Goal: Transaction & Acquisition: Book appointment/travel/reservation

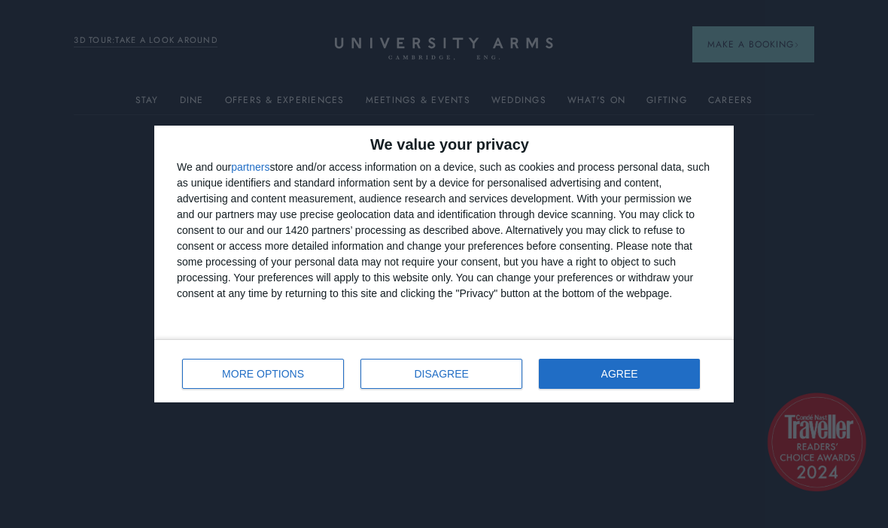
click at [424, 377] on span "DISAGREE" at bounding box center [441, 374] width 54 height 11
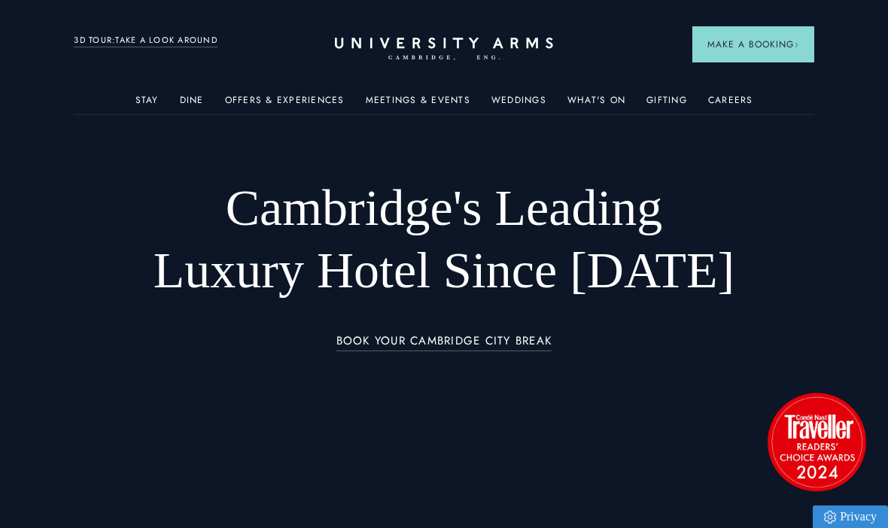
click at [121, 47] on link "3D TOUR:TAKE A LOOK AROUND" at bounding box center [146, 41] width 144 height 14
click at [268, 100] on link "Offers & Experiences" at bounding box center [285, 105] width 120 height 20
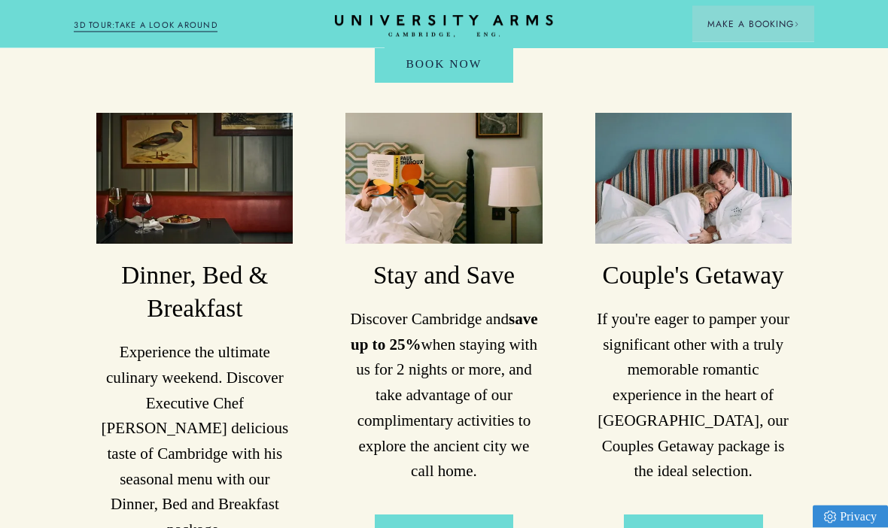
scroll to position [1339, 0]
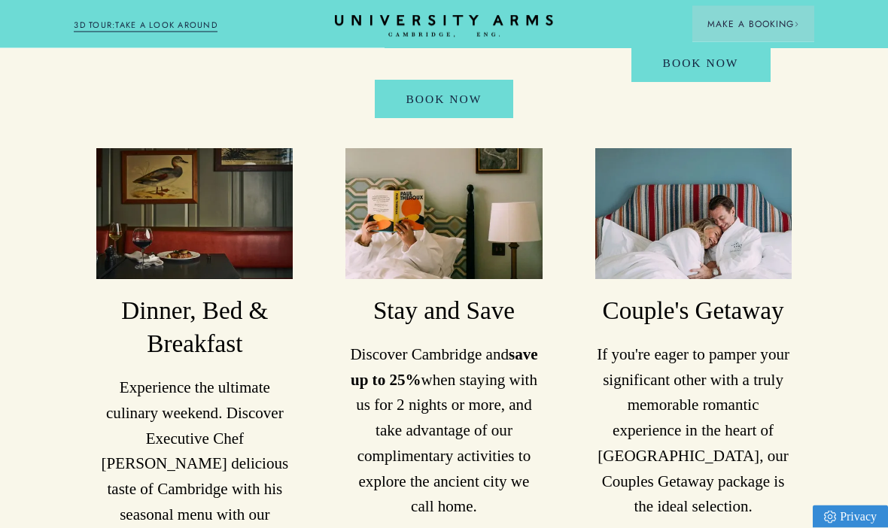
click at [180, 308] on h3 "Dinner, Bed & Breakfast" at bounding box center [194, 328] width 196 height 66
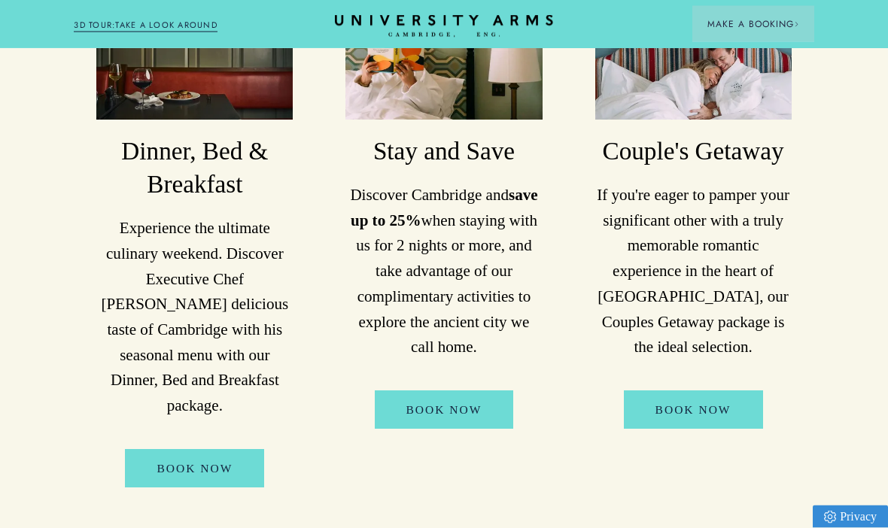
scroll to position [1499, 0]
click at [181, 449] on link "Book Now" at bounding box center [194, 468] width 139 height 38
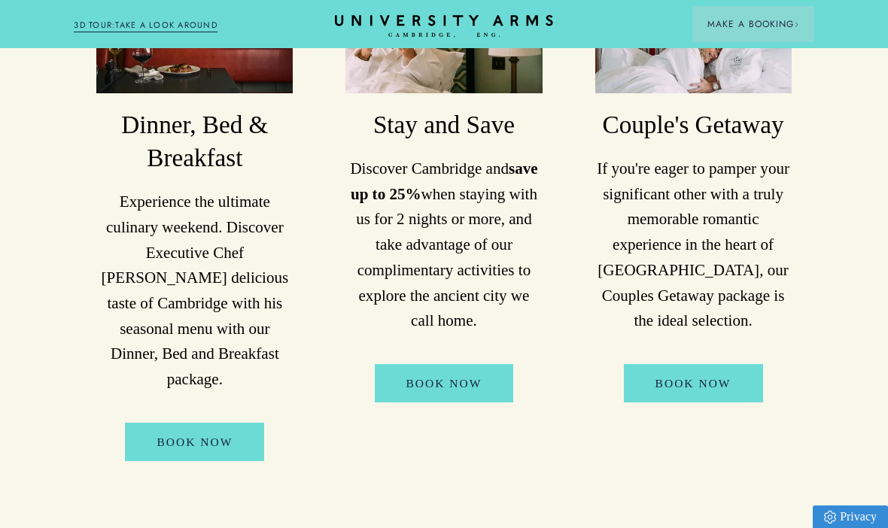
click at [434, 378] on link "Book Now" at bounding box center [444, 383] width 139 height 38
click at [180, 423] on link "Book Now" at bounding box center [194, 442] width 139 height 38
click at [114, 204] on p "Experience the ultimate culinary weekend. Discover Executive Chef Lee Clarke's …" at bounding box center [194, 291] width 196 height 203
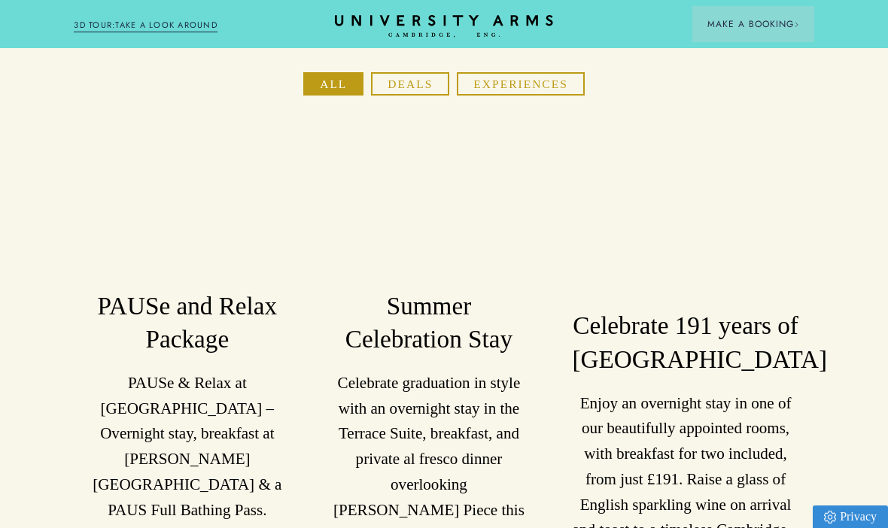
scroll to position [216, 0]
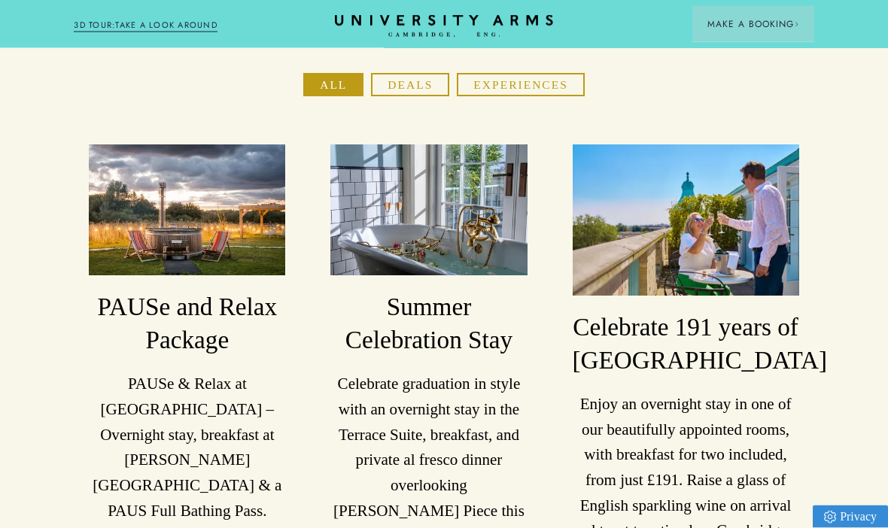
click at [703, 350] on h3 "Celebrate 191 years of University Arms" at bounding box center [685, 344] width 226 height 66
click at [407, 89] on button "Deals" at bounding box center [410, 85] width 78 height 23
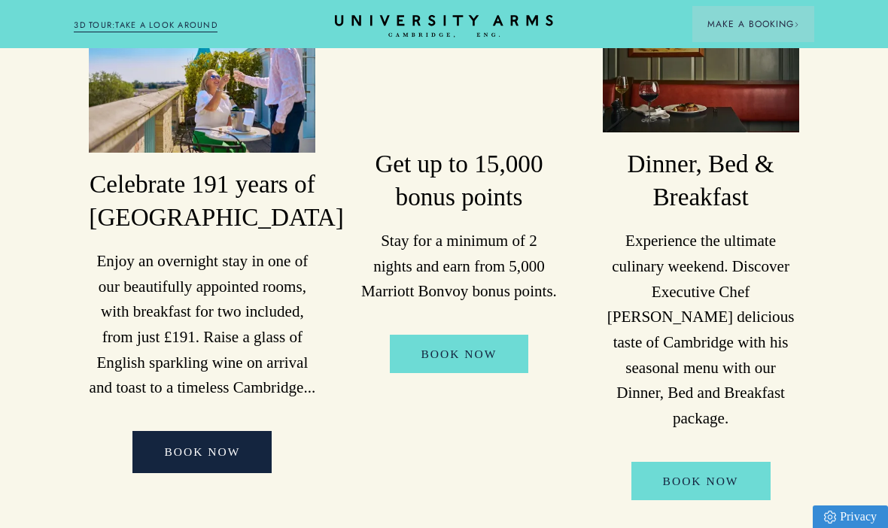
scroll to position [359, 0]
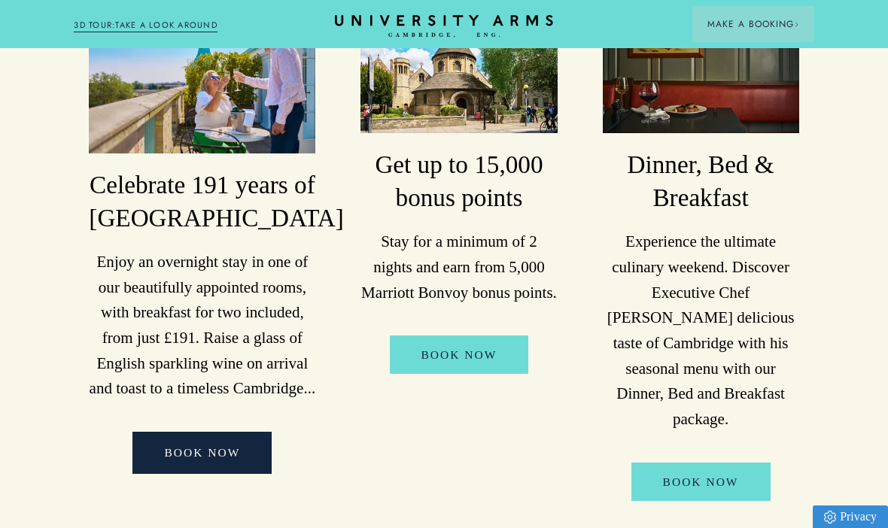
click at [705, 463] on link "Book Now" at bounding box center [700, 482] width 139 height 38
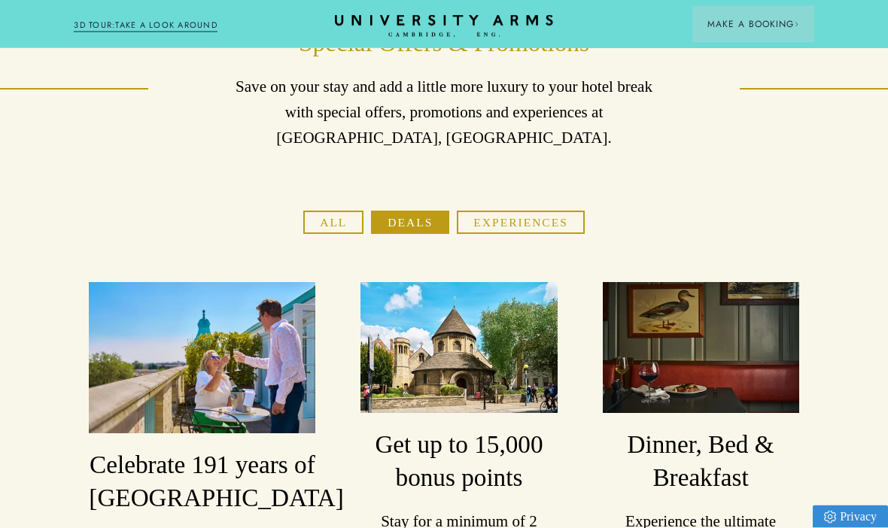
scroll to position [0, 0]
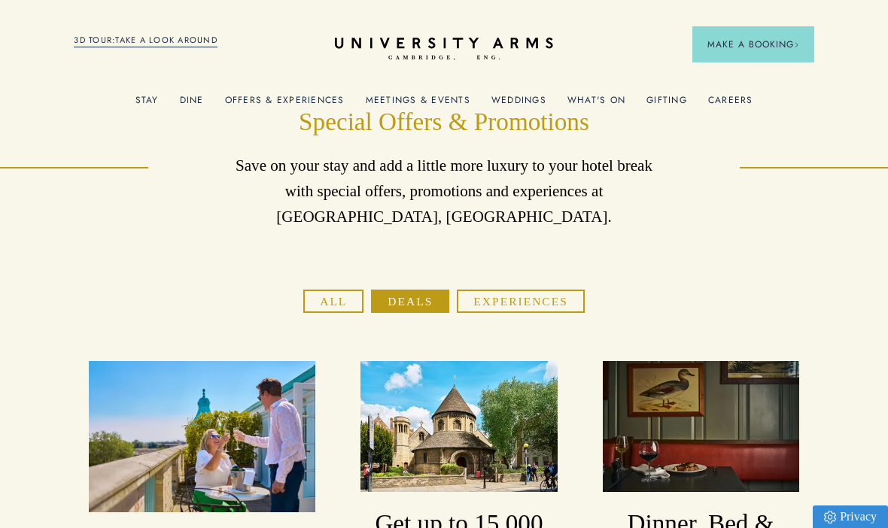
click at [327, 300] on button "All" at bounding box center [333, 301] width 60 height 23
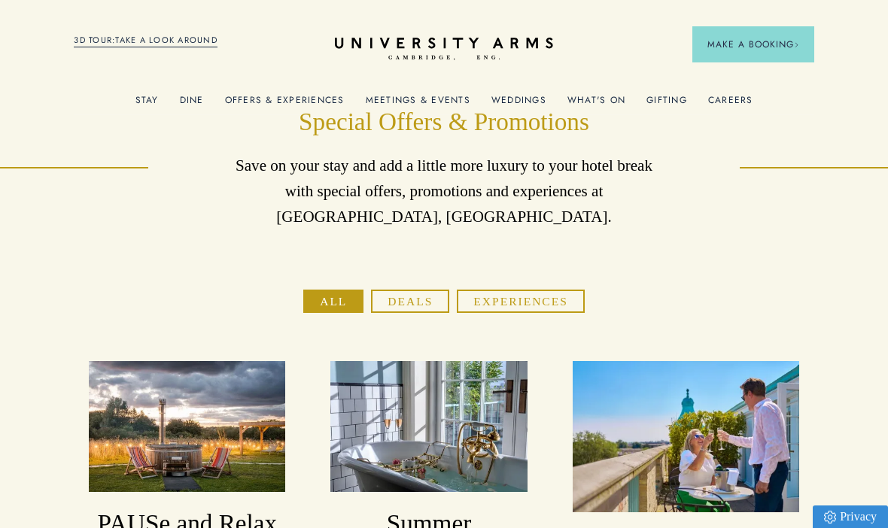
click at [528, 295] on button "Experiences" at bounding box center [520, 301] width 127 height 23
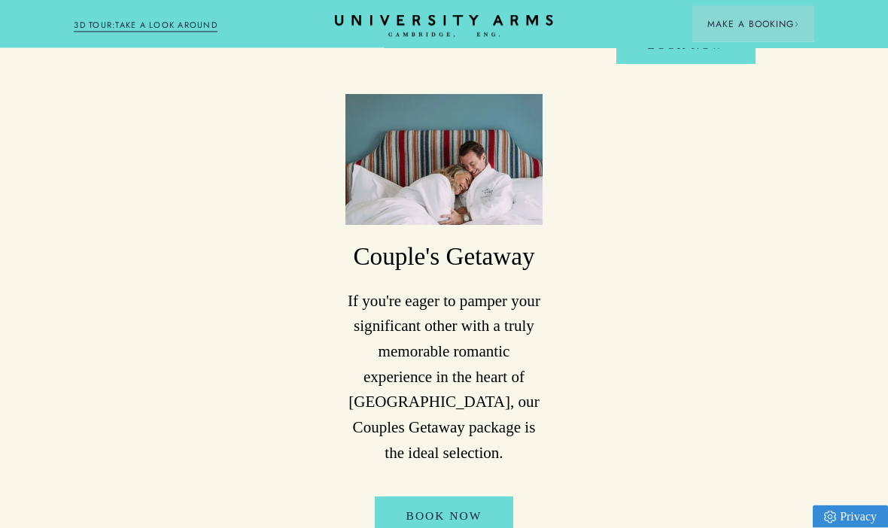
scroll to position [890, 0]
click at [405, 496] on link "Book Now" at bounding box center [444, 515] width 139 height 38
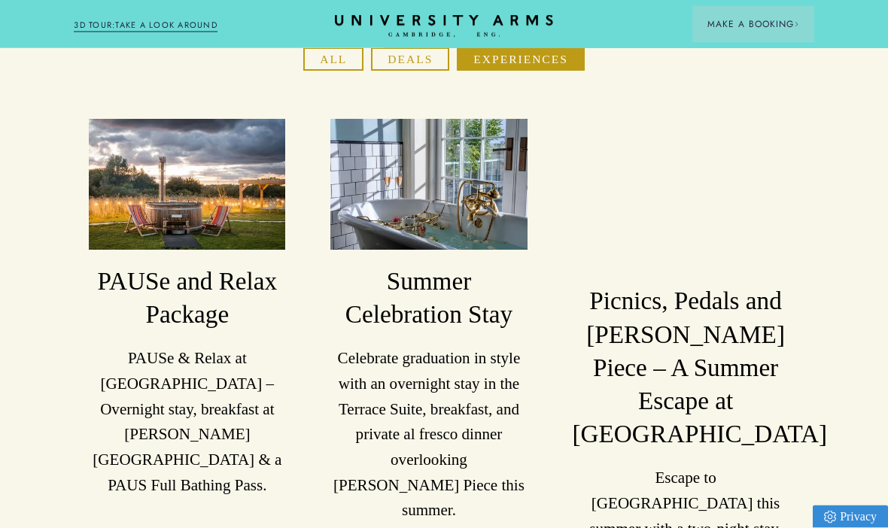
scroll to position [242, 0]
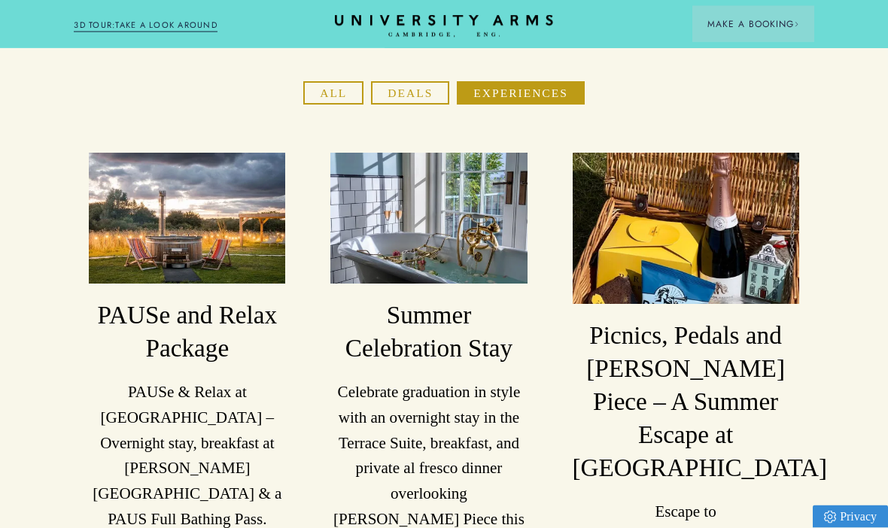
scroll to position [0, 0]
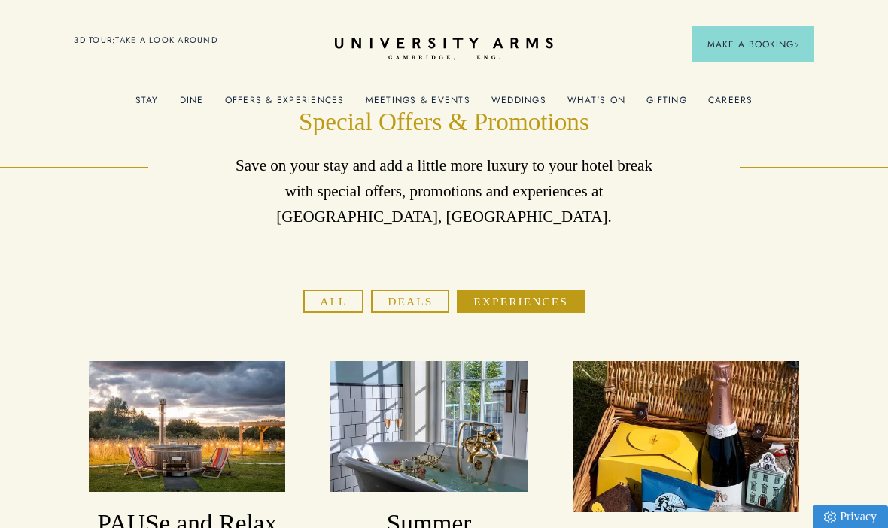
click at [758, 41] on span "Make a Booking" at bounding box center [753, 45] width 92 height 14
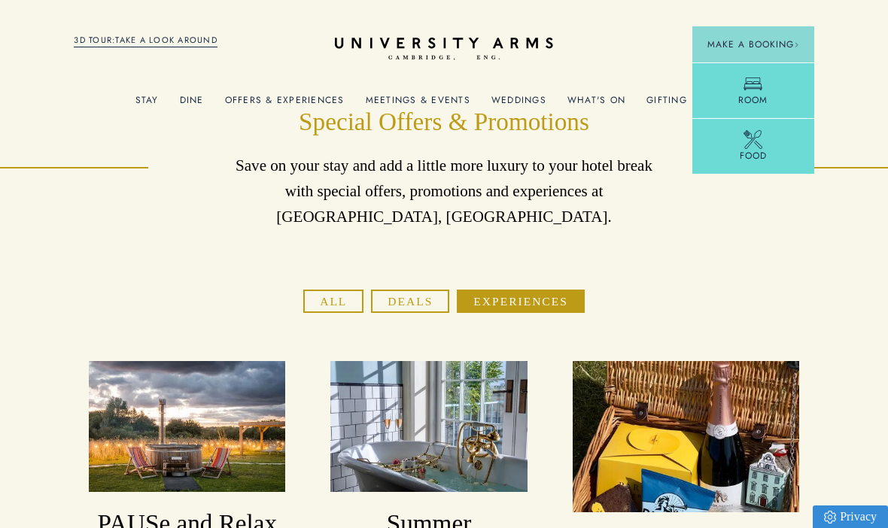
click at [761, 96] on link "Room" at bounding box center [753, 90] width 122 height 56
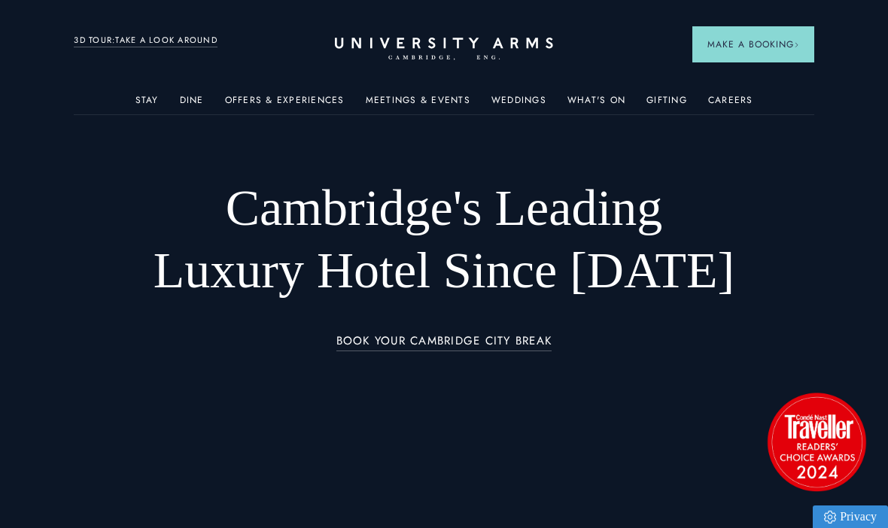
click at [500, 254] on img at bounding box center [533, 240] width 164 height 102
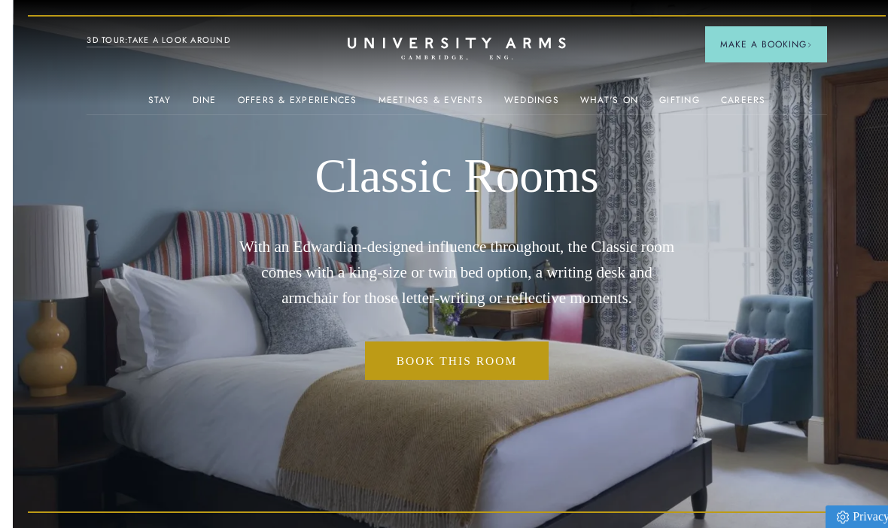
scroll to position [0, 1]
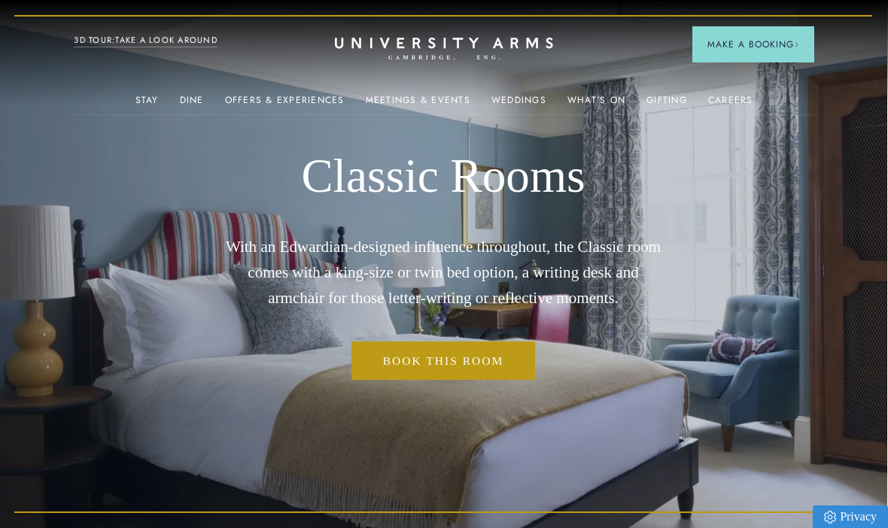
click at [324, 240] on img at bounding box center [354, 240] width 164 height 102
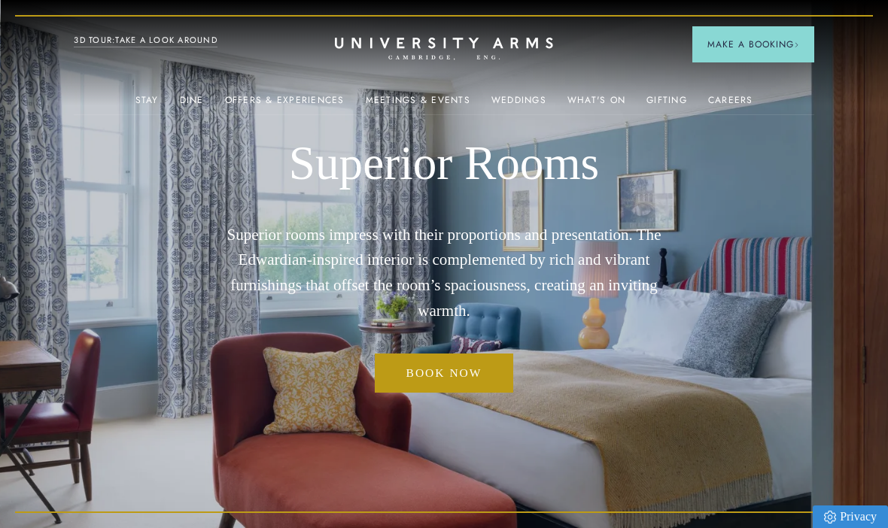
click at [418, 392] on link "Book now" at bounding box center [444, 373] width 139 height 38
click at [766, 44] on span "Make a Booking" at bounding box center [753, 45] width 92 height 14
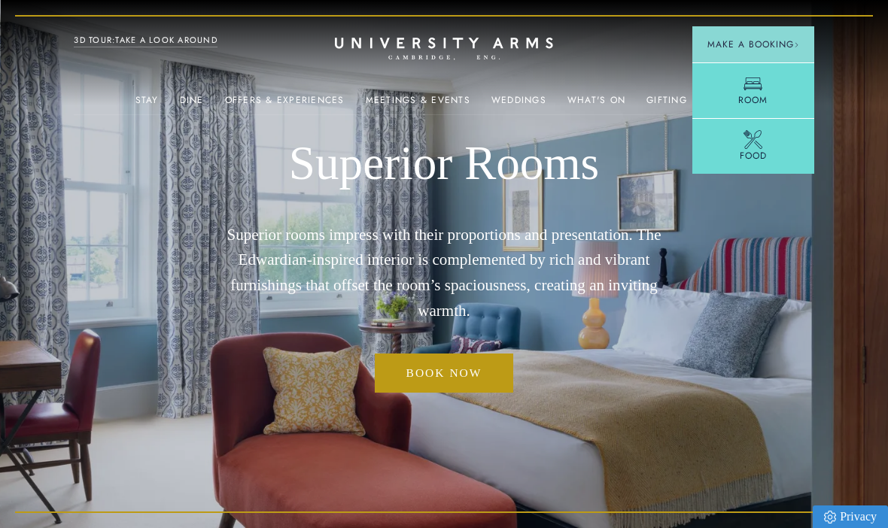
click at [764, 92] on link "Room" at bounding box center [753, 90] width 122 height 56
